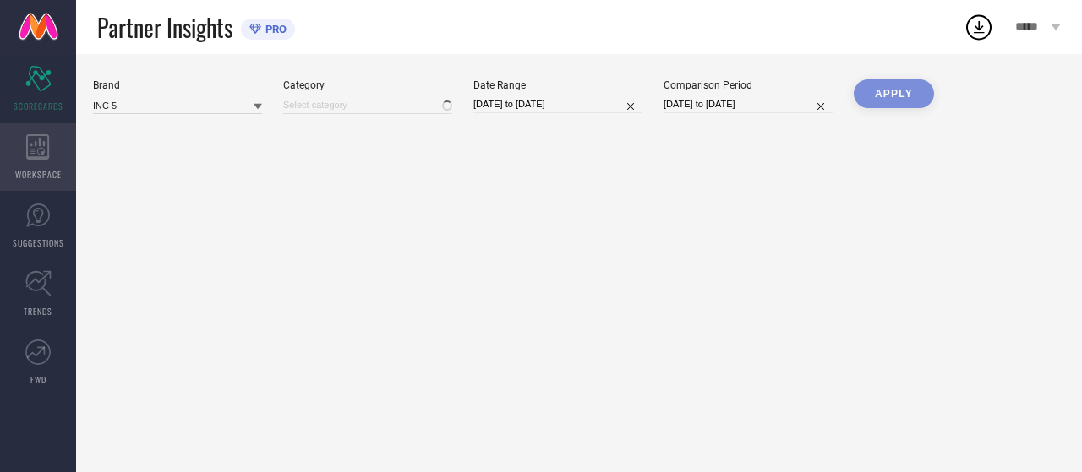
type input "All"
click at [33, 156] on icon at bounding box center [37, 146] width 23 height 25
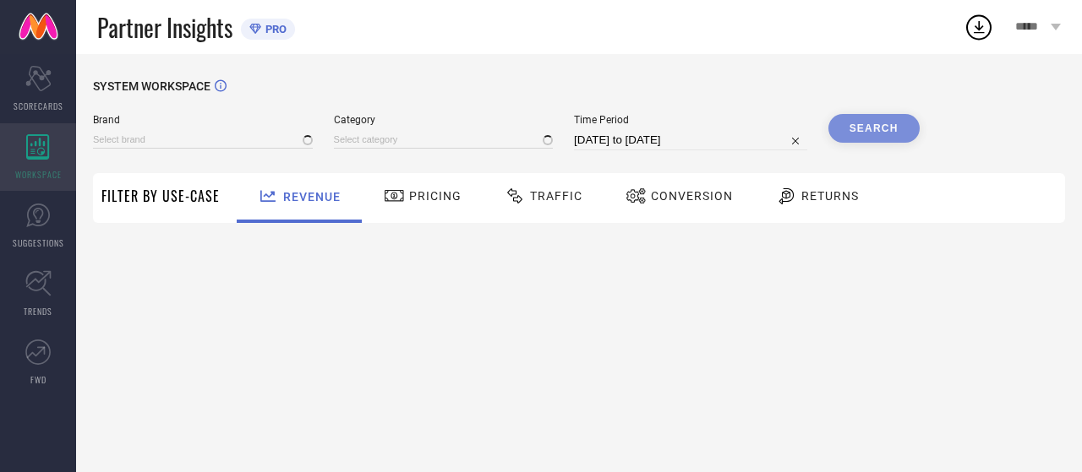
type input "ATESBER"
type input "All"
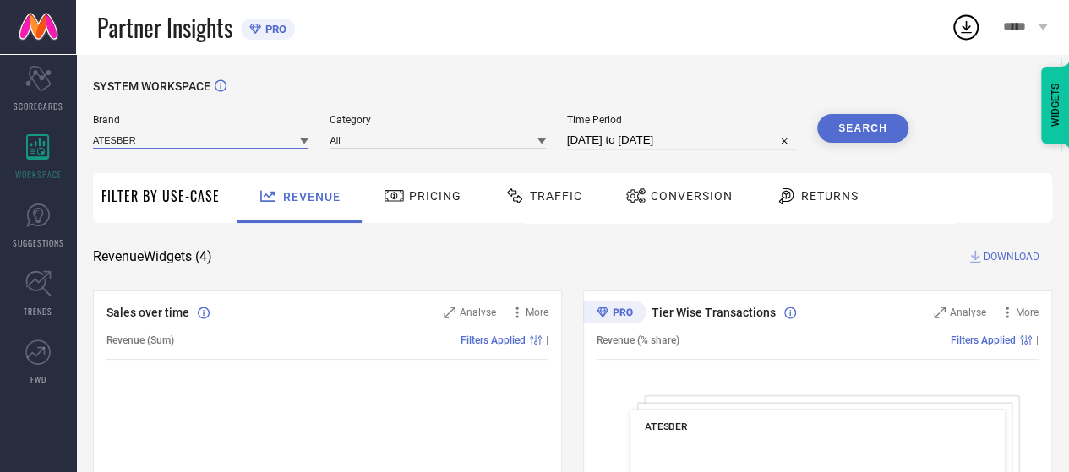
click at [176, 148] on input at bounding box center [200, 140] width 215 height 18
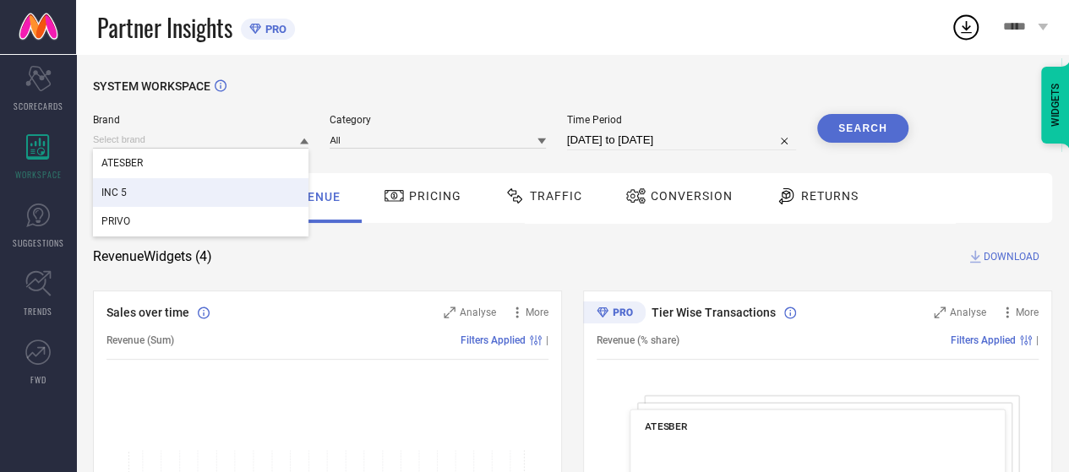
drag, startPoint x: 149, startPoint y: 203, endPoint x: 241, endPoint y: 187, distance: 93.5
click at [149, 203] on div "INC 5" at bounding box center [200, 192] width 215 height 29
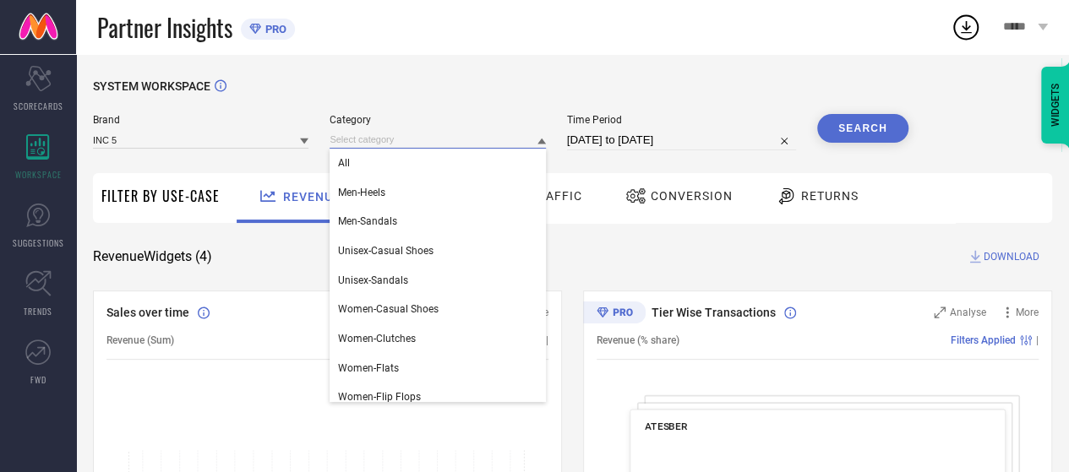
click at [380, 140] on input at bounding box center [437, 140] width 215 height 18
click at [383, 166] on div "All" at bounding box center [437, 163] width 215 height 29
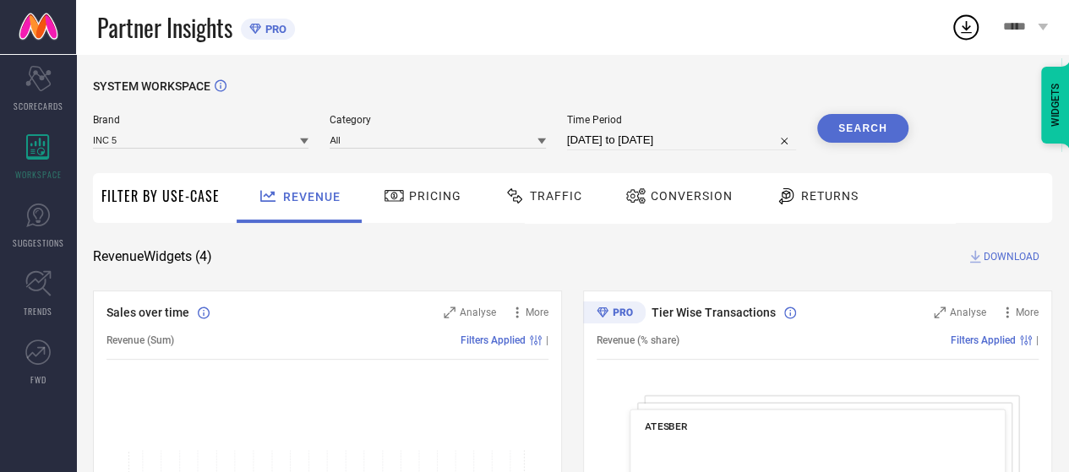
click at [700, 128] on div "Time Period [DATE] to [DATE]" at bounding box center [681, 132] width 229 height 36
click at [701, 137] on input "[DATE] to [DATE]" at bounding box center [681, 140] width 229 height 20
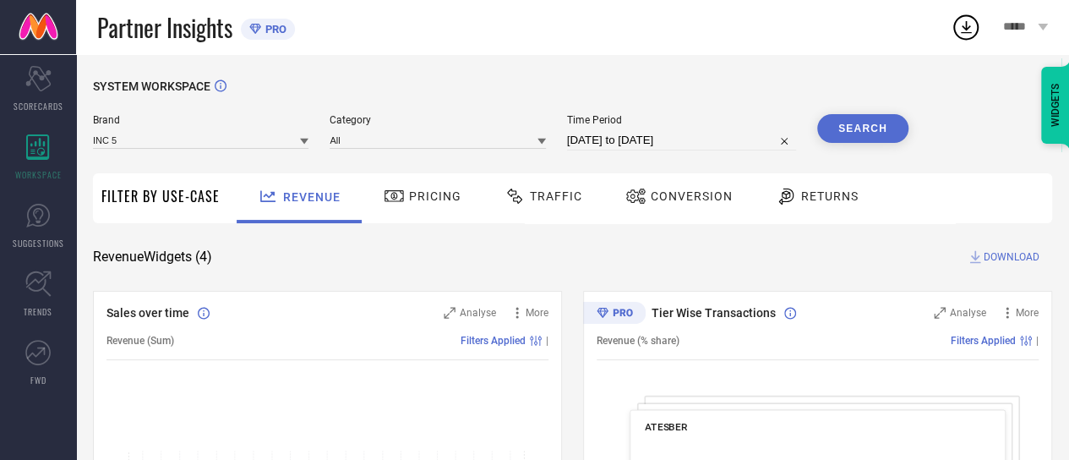
select select "7"
select select "2025"
select select "8"
select select "2025"
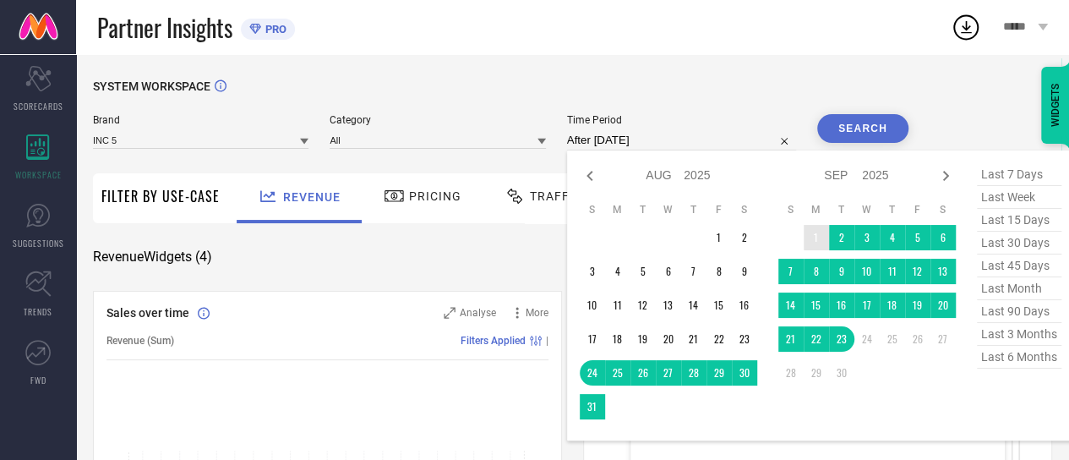
click at [820, 232] on td "1" at bounding box center [816, 237] width 25 height 25
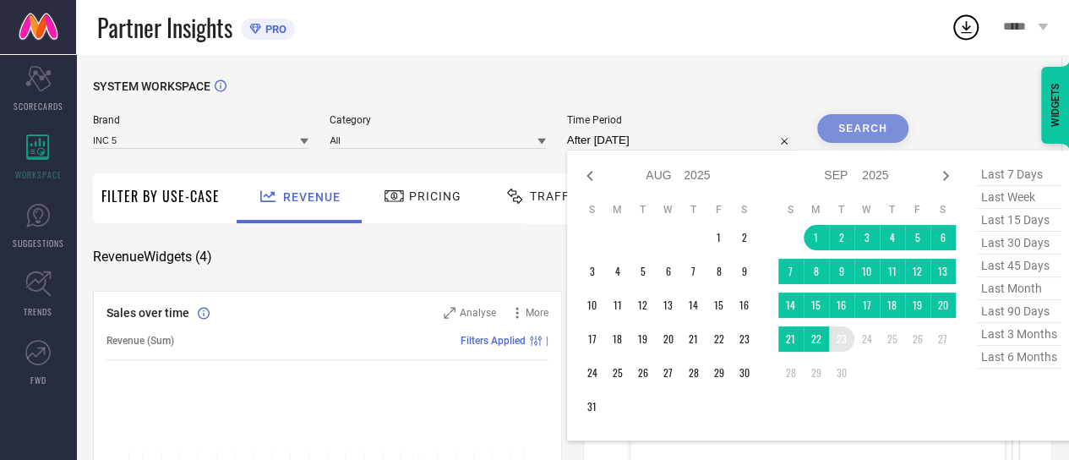
type input "[DATE] to [DATE]"
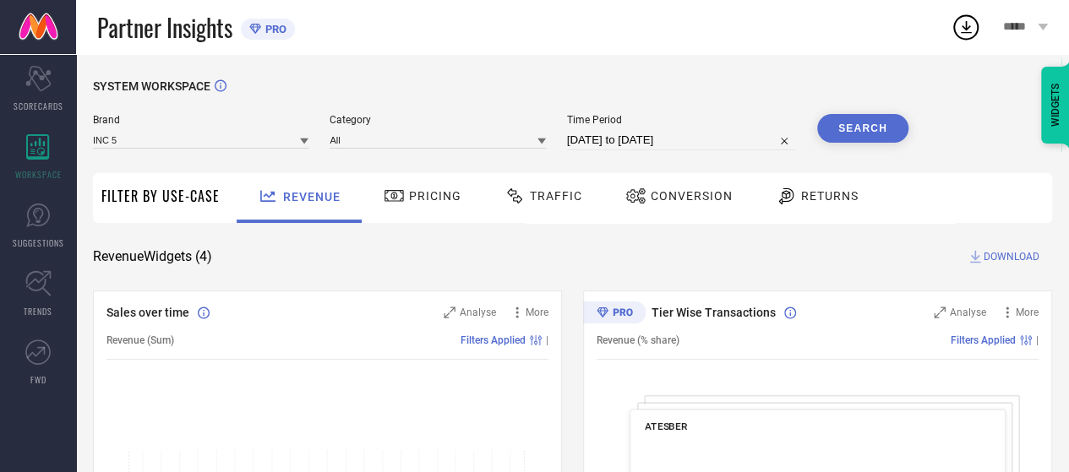
click at [862, 124] on button "Search" at bounding box center [862, 128] width 91 height 29
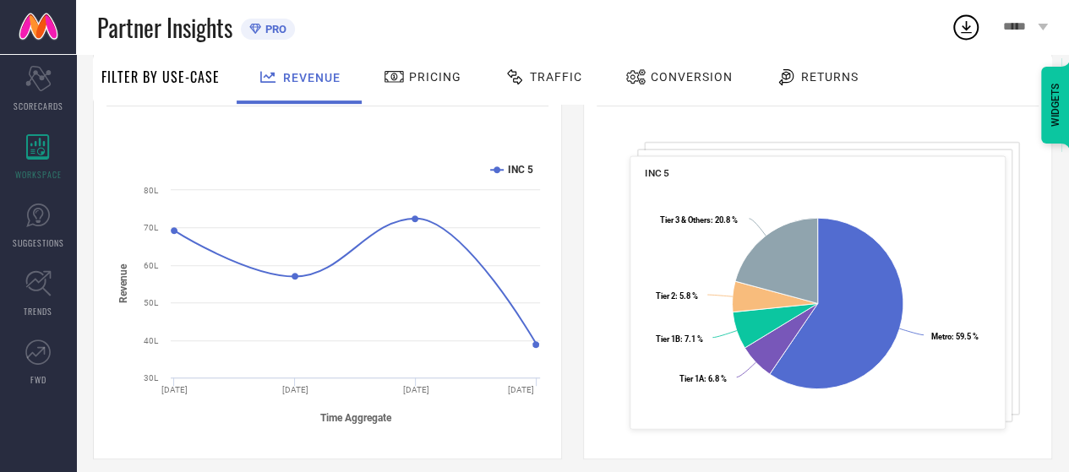
click at [537, 78] on span "Traffic" at bounding box center [556, 77] width 52 height 14
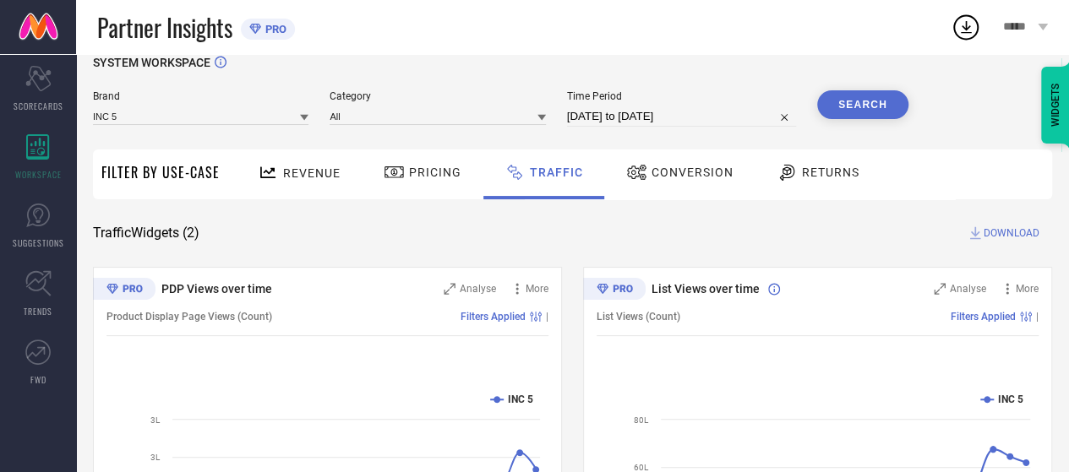
scroll to position [0, 0]
